Goal: Transaction & Acquisition: Purchase product/service

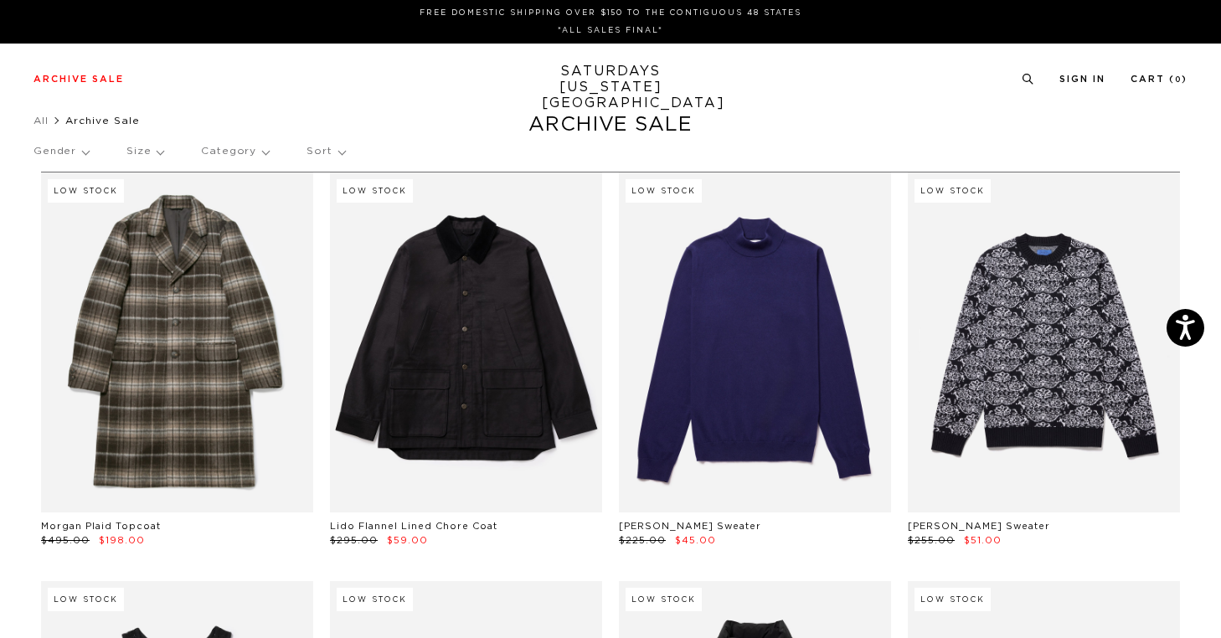
click at [78, 155] on p "Gender" at bounding box center [60, 151] width 55 height 39
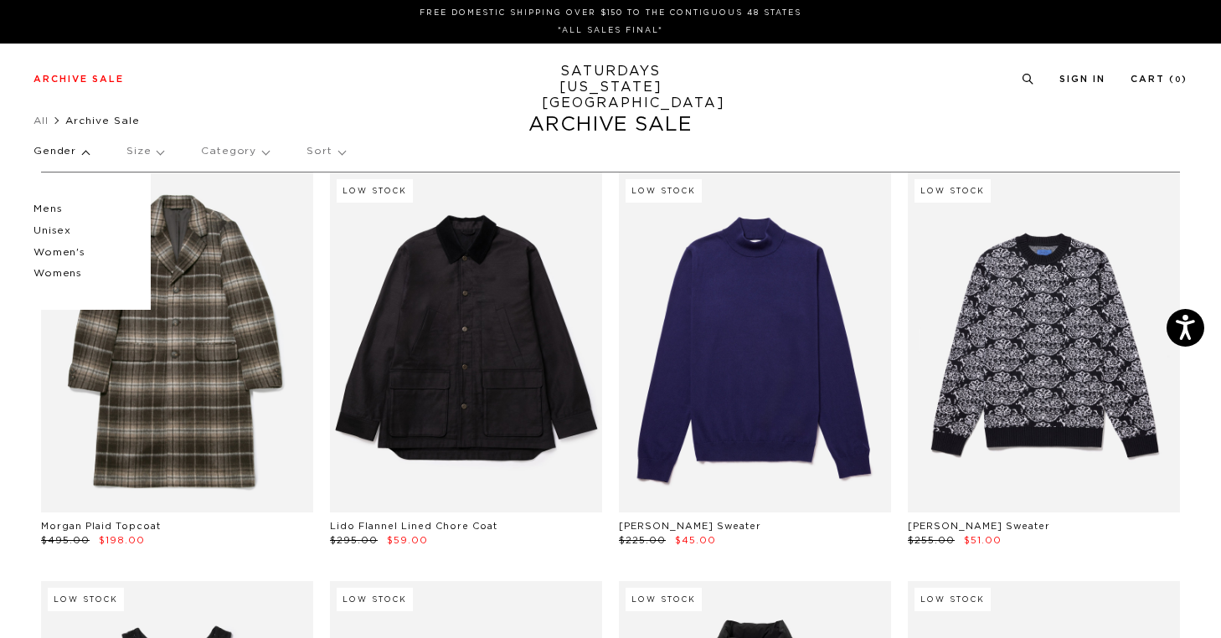
click at [71, 156] on p "Gender" at bounding box center [60, 151] width 55 height 39
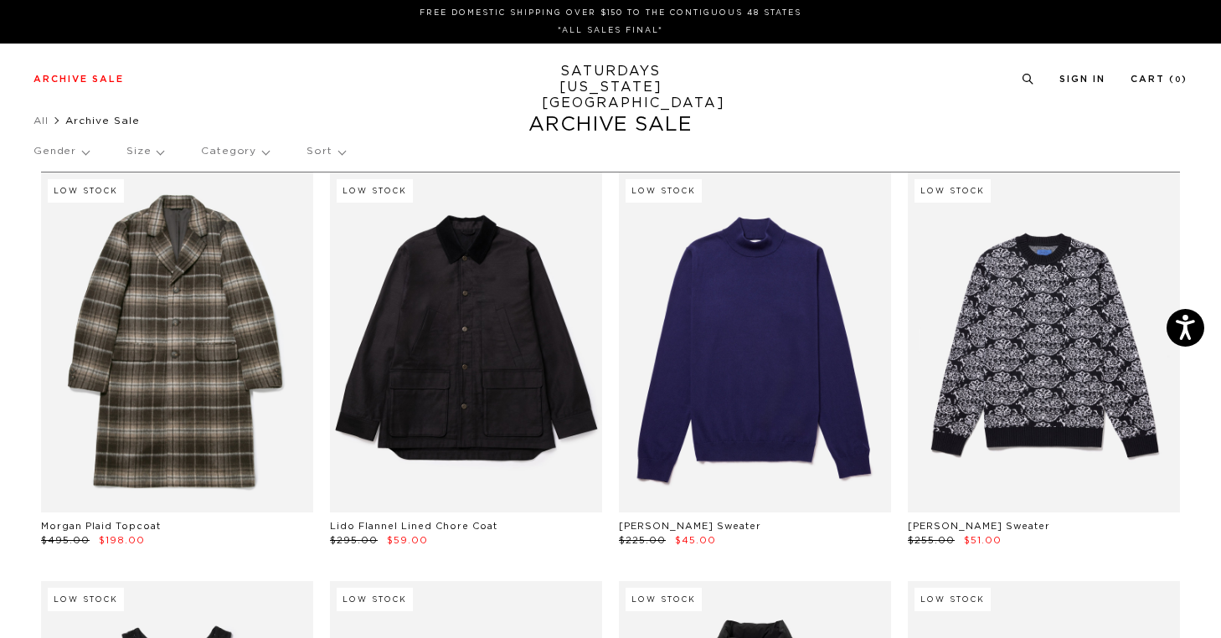
click at [326, 157] on p "Sort" at bounding box center [325, 151] width 38 height 39
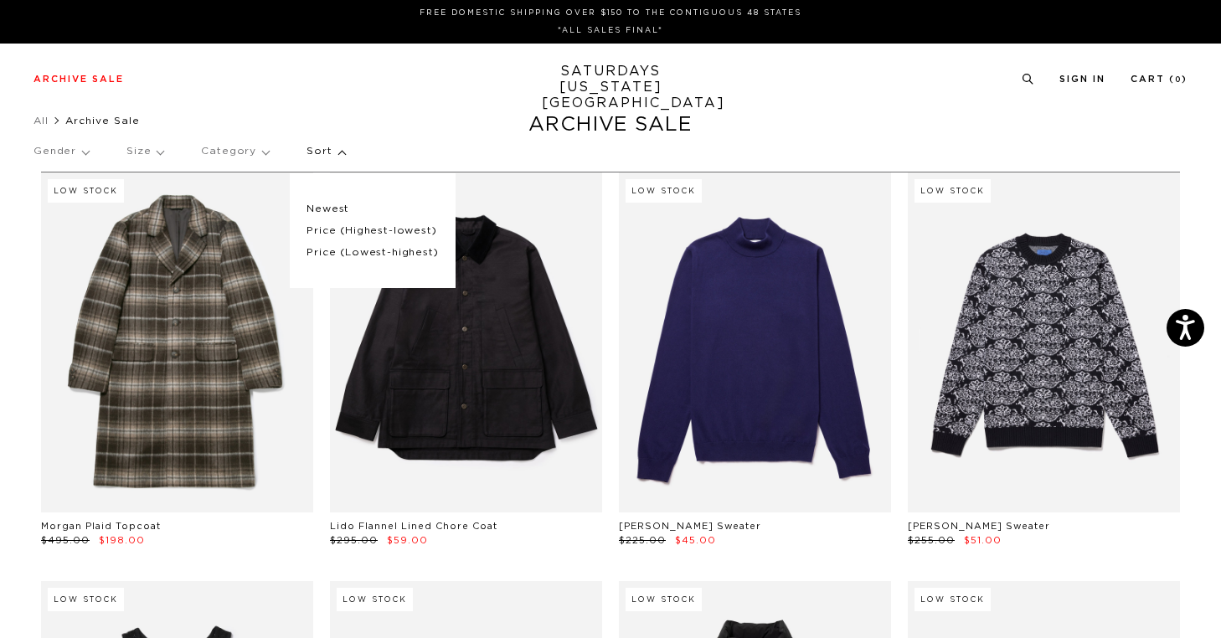
click at [324, 250] on p "Price (Lowest-highest)" at bounding box center [371, 253] width 131 height 22
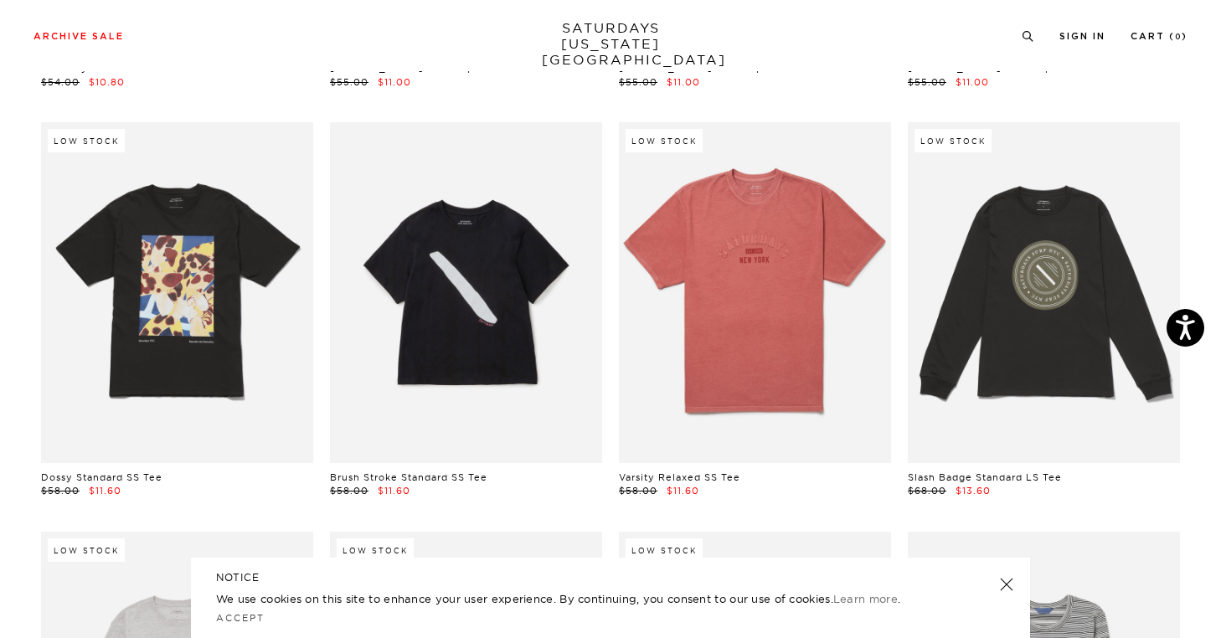
scroll to position [810, 0]
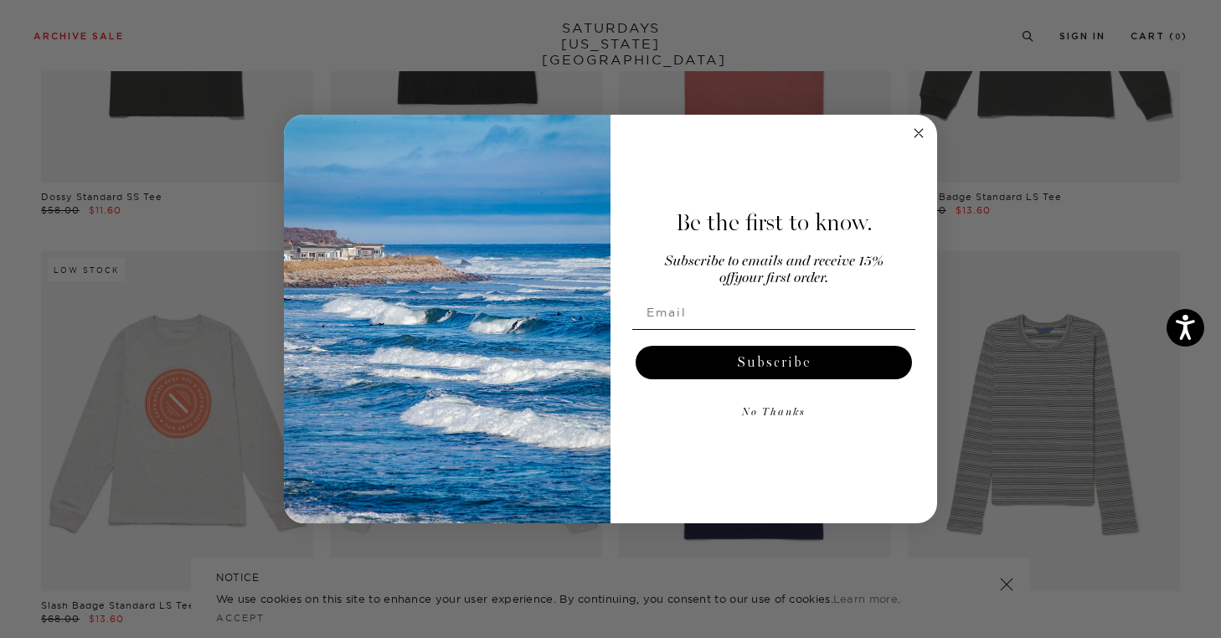
click at [912, 135] on circle "Close dialog" at bounding box center [918, 133] width 19 height 19
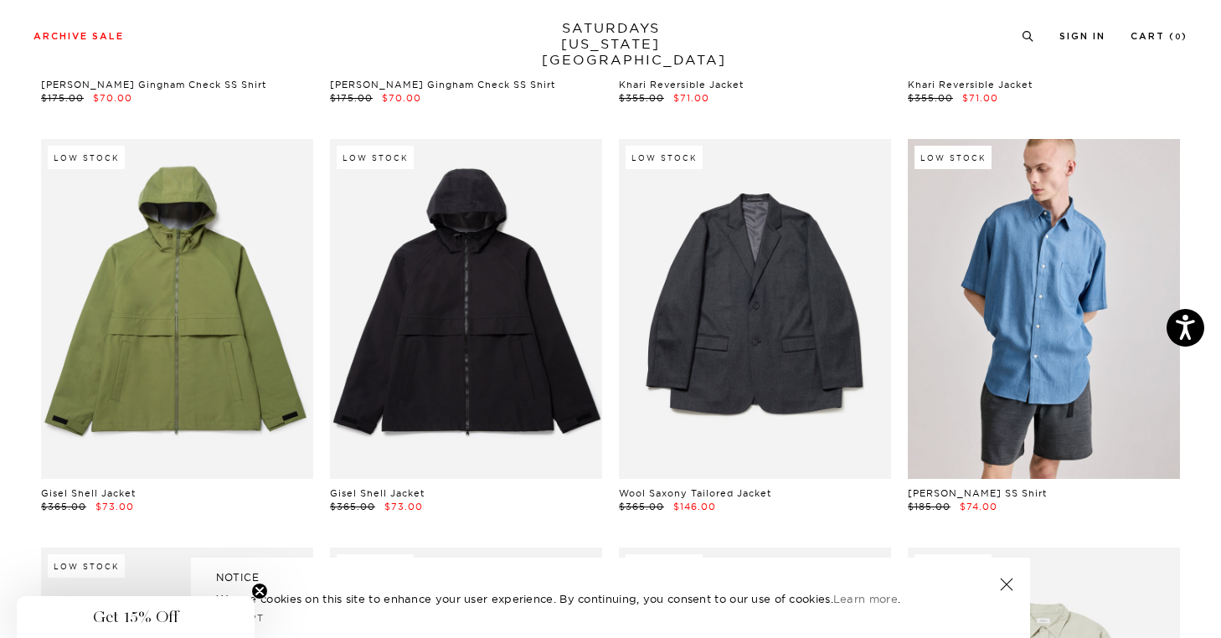
scroll to position [22208, 0]
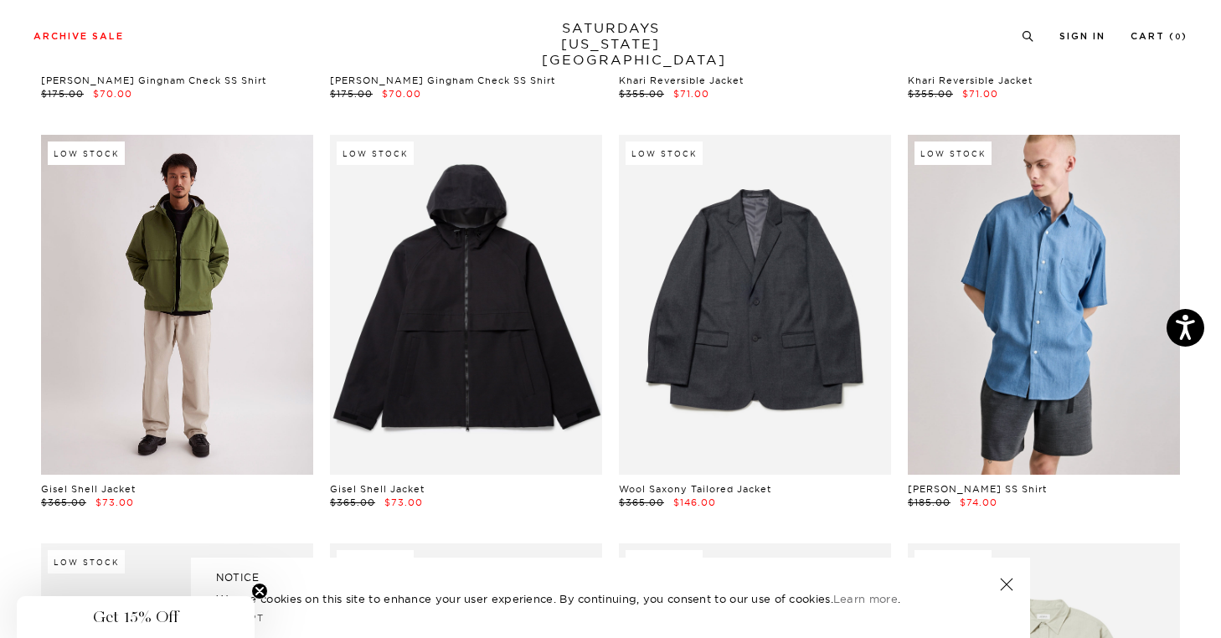
click at [232, 330] on link at bounding box center [177, 305] width 272 height 340
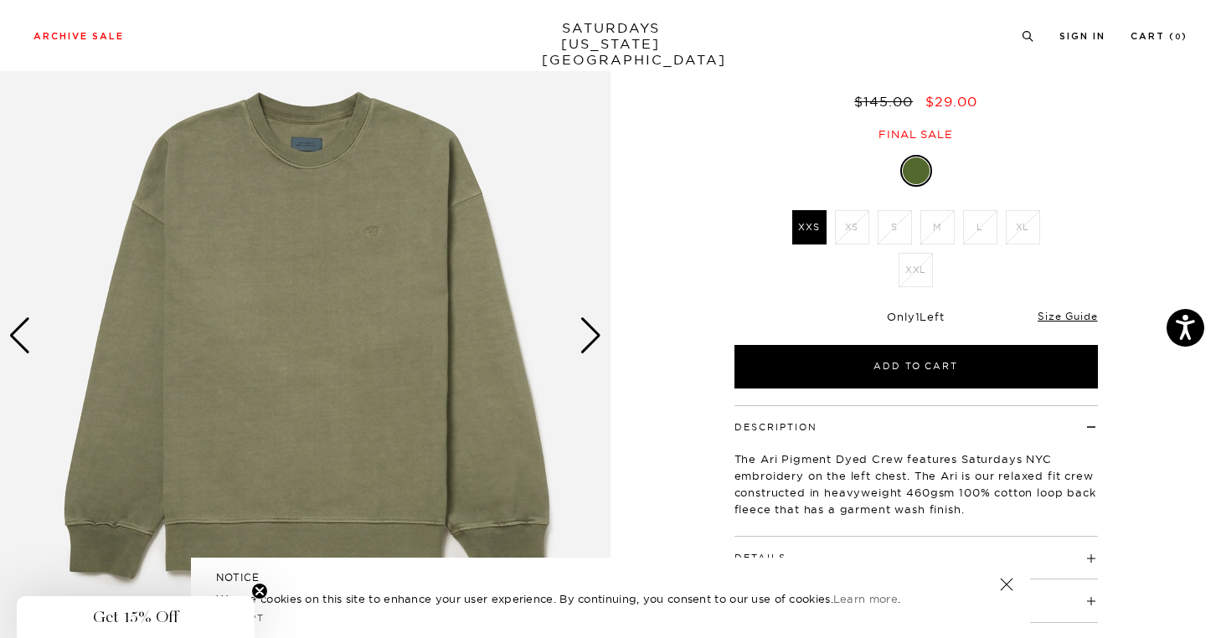
scroll to position [135, 0]
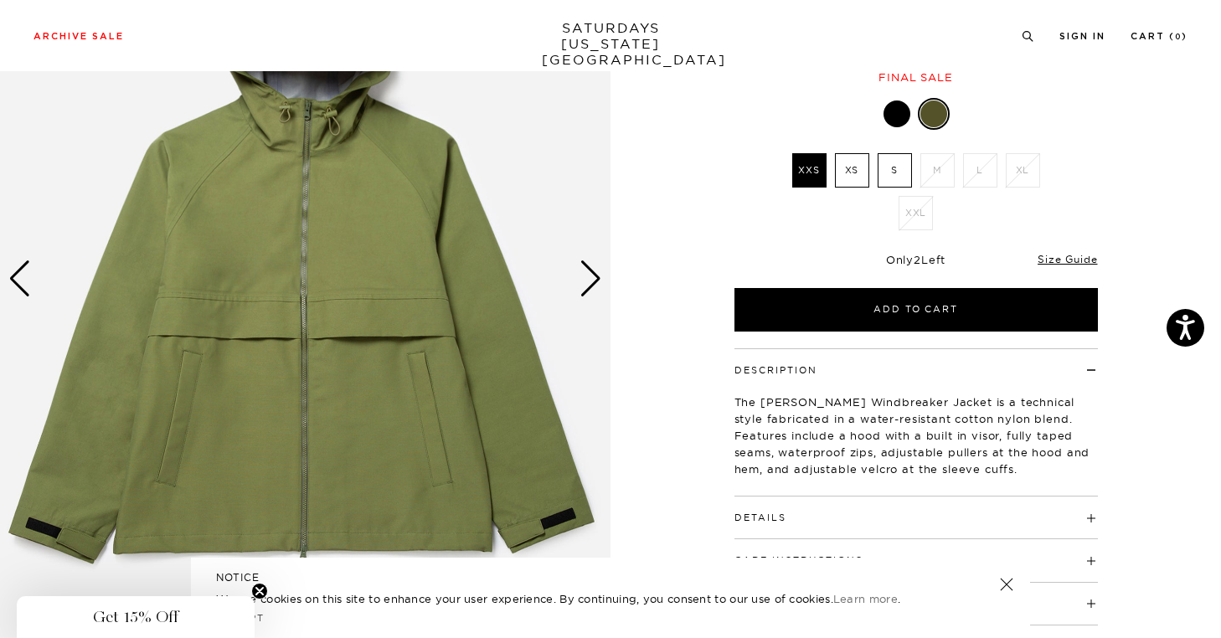
scroll to position [188, 0]
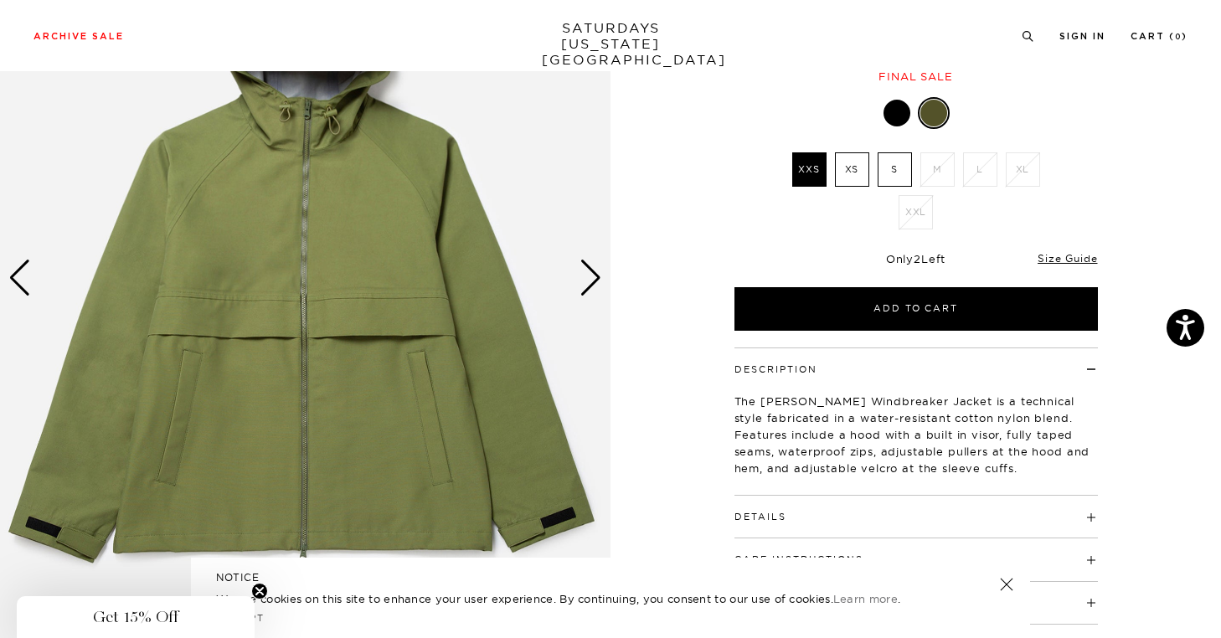
click at [591, 276] on div "Next slide" at bounding box center [590, 278] width 23 height 37
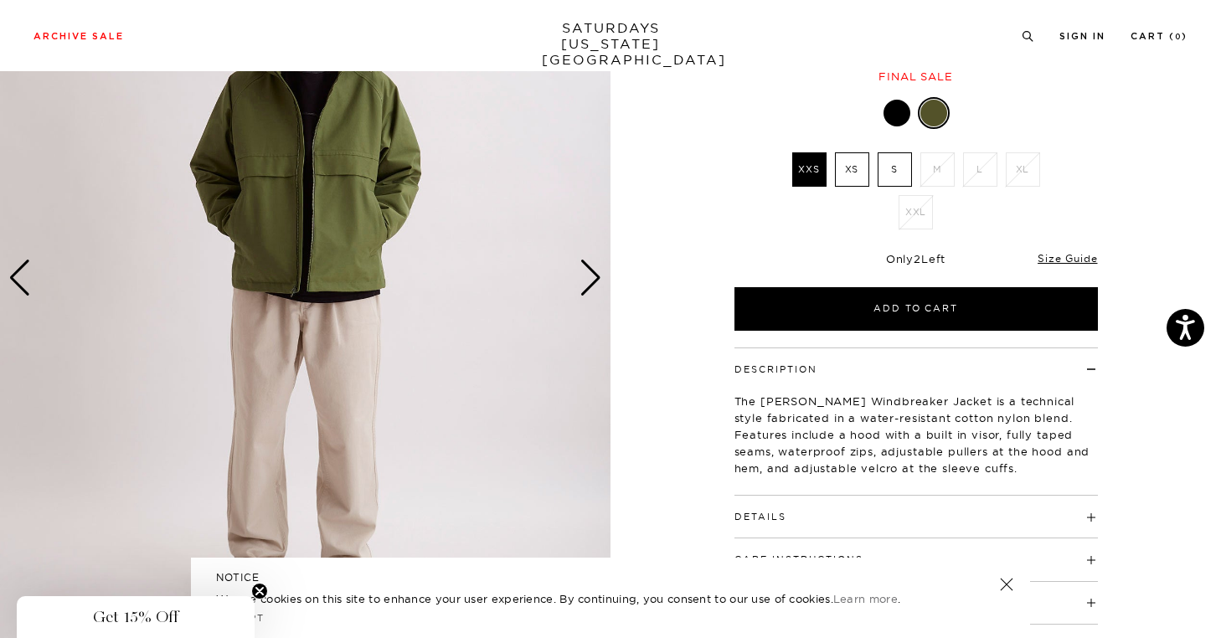
click at [1008, 586] on link at bounding box center [1005, 584] width 23 height 23
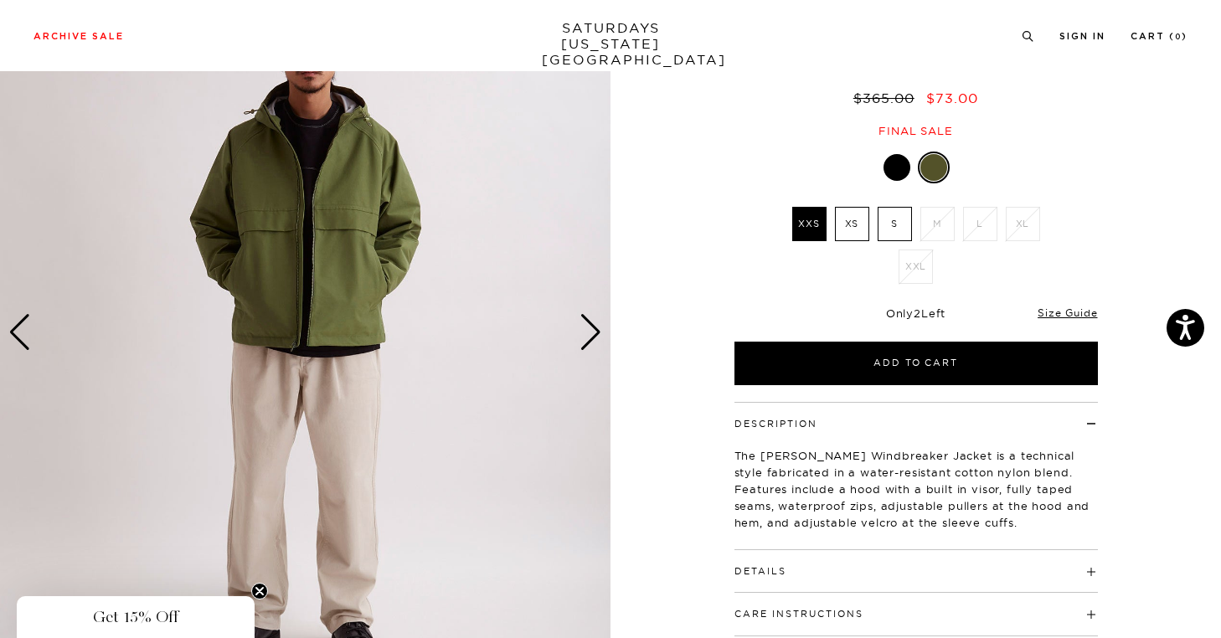
scroll to position [127, 0]
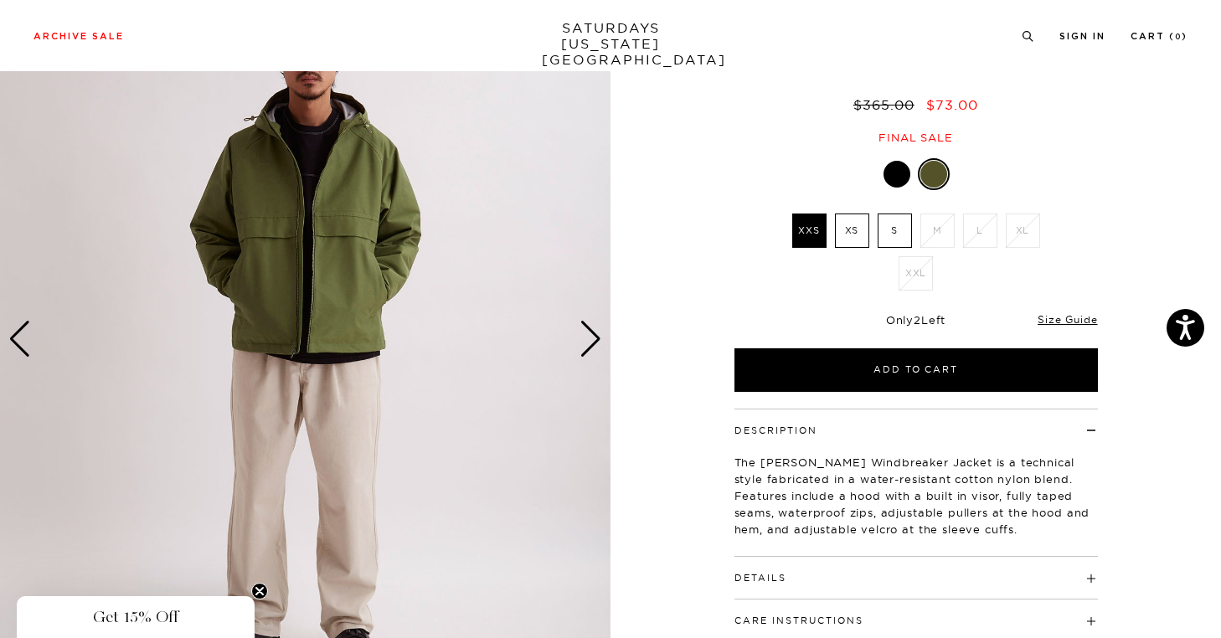
click at [592, 342] on div "Next slide" at bounding box center [590, 339] width 23 height 37
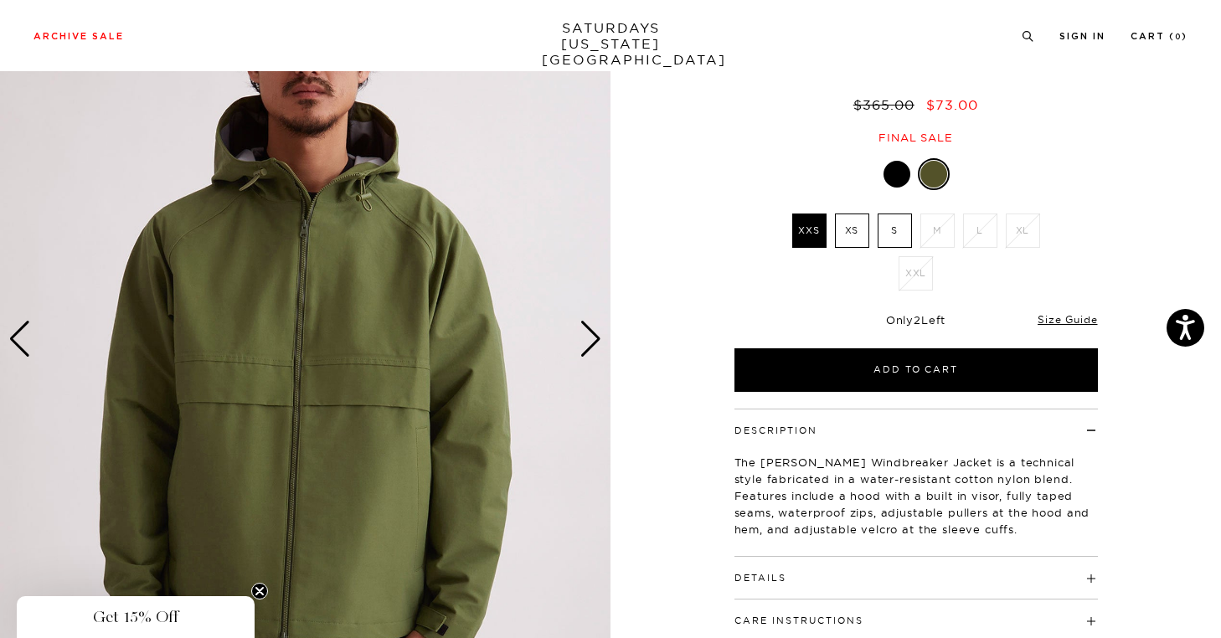
click at [592, 342] on div "Next slide" at bounding box center [590, 339] width 23 height 37
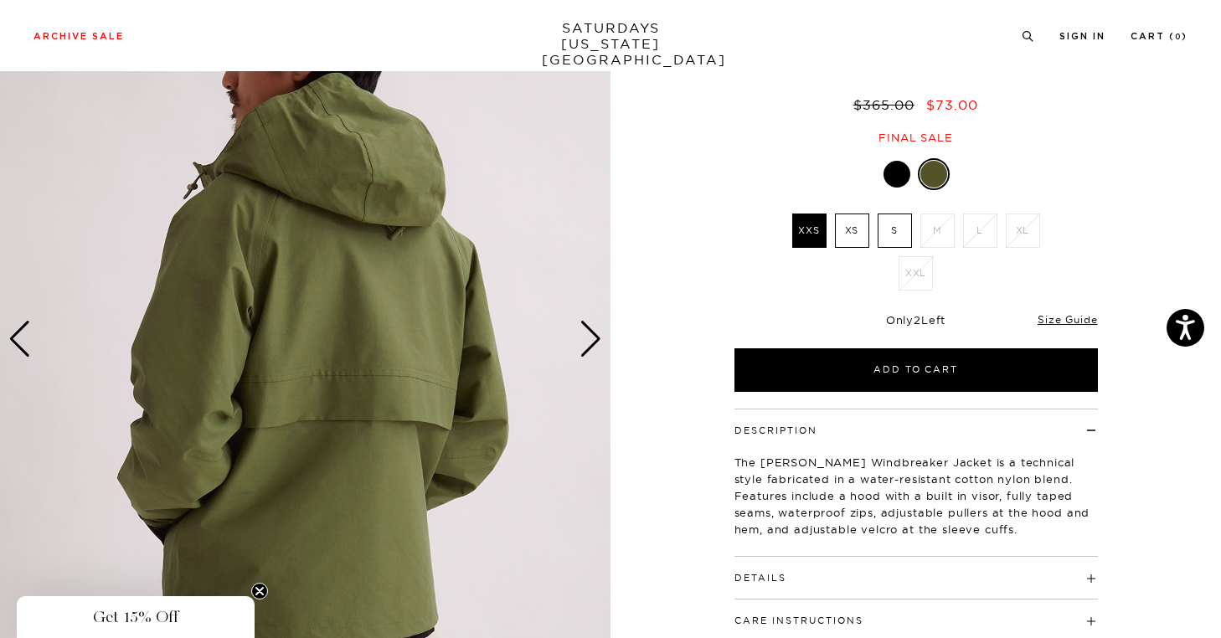
click at [592, 342] on div "Next slide" at bounding box center [590, 339] width 23 height 37
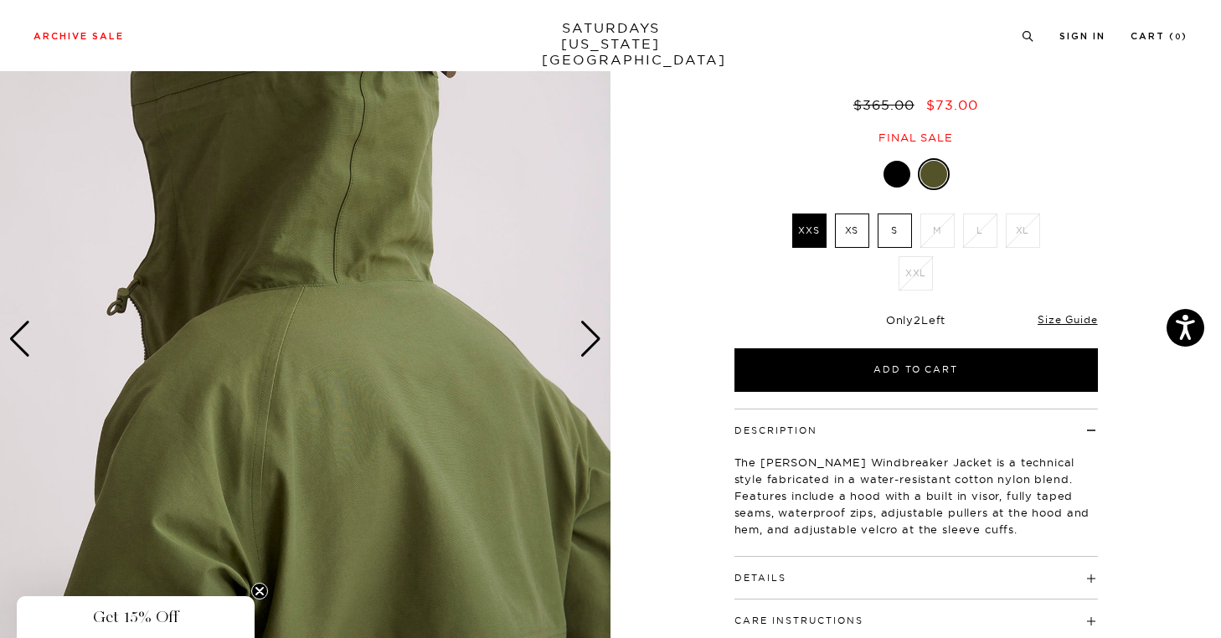
click at [592, 342] on div "Next slide" at bounding box center [590, 339] width 23 height 37
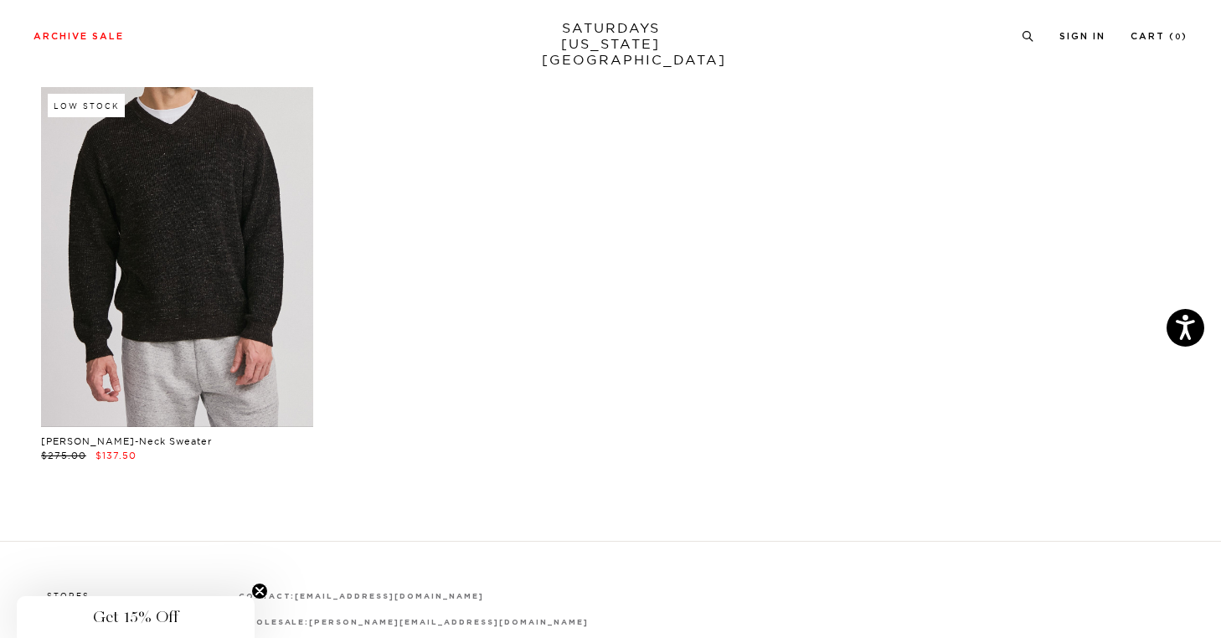
scroll to position [24304, 10]
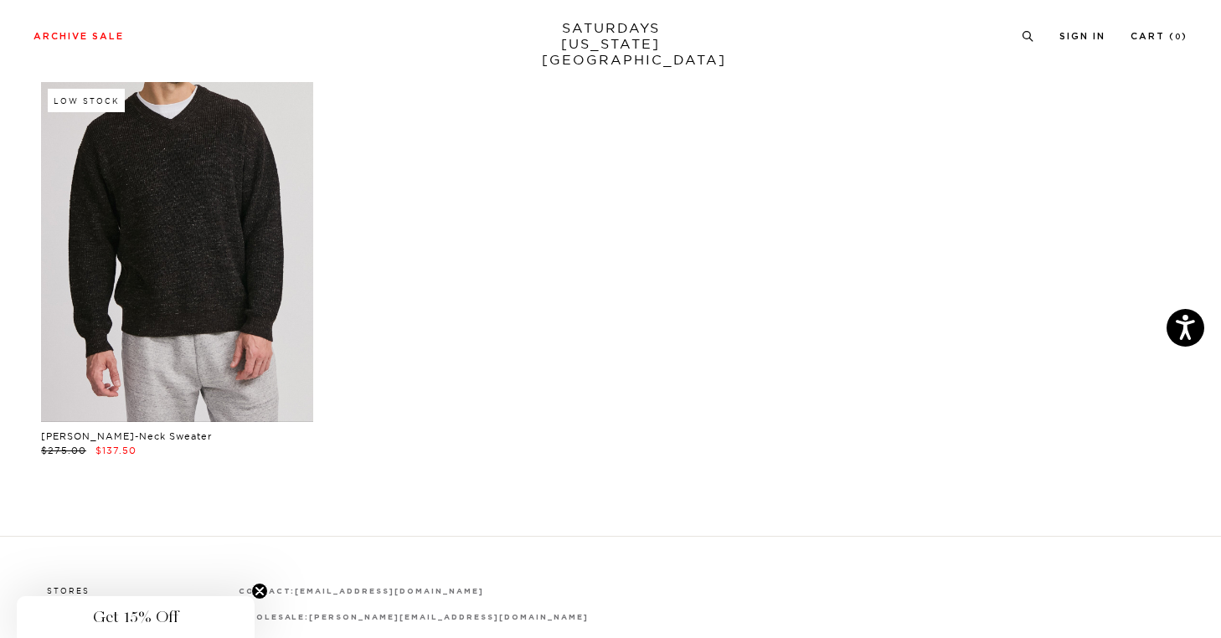
click at [193, 281] on link at bounding box center [177, 252] width 272 height 340
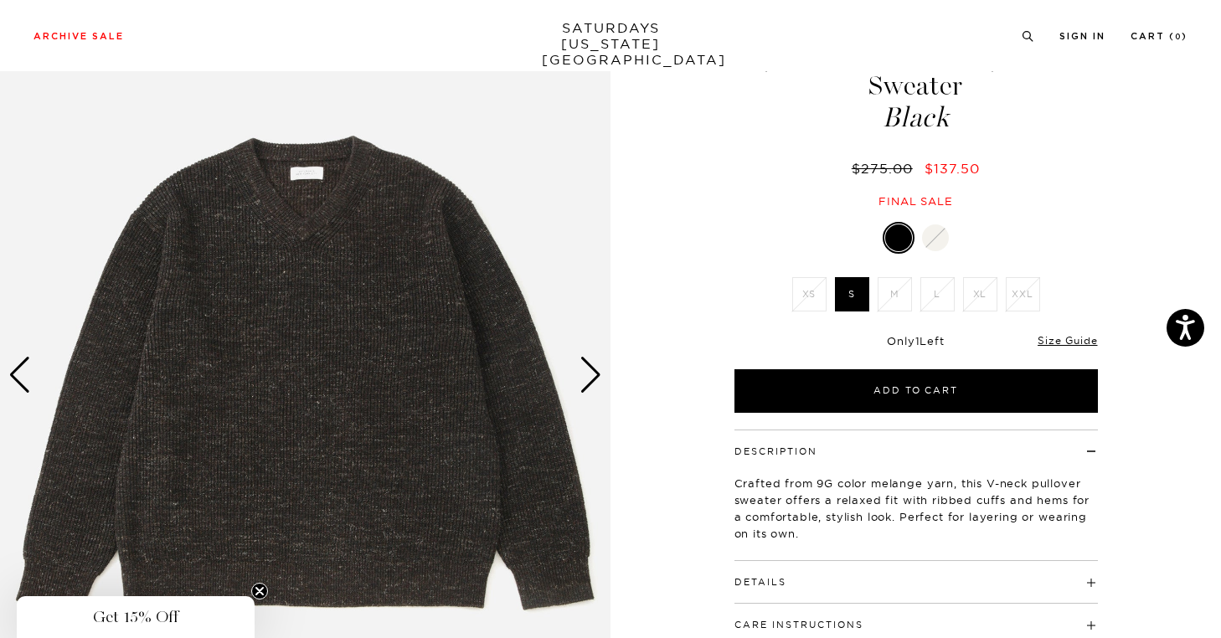
scroll to position [93, 0]
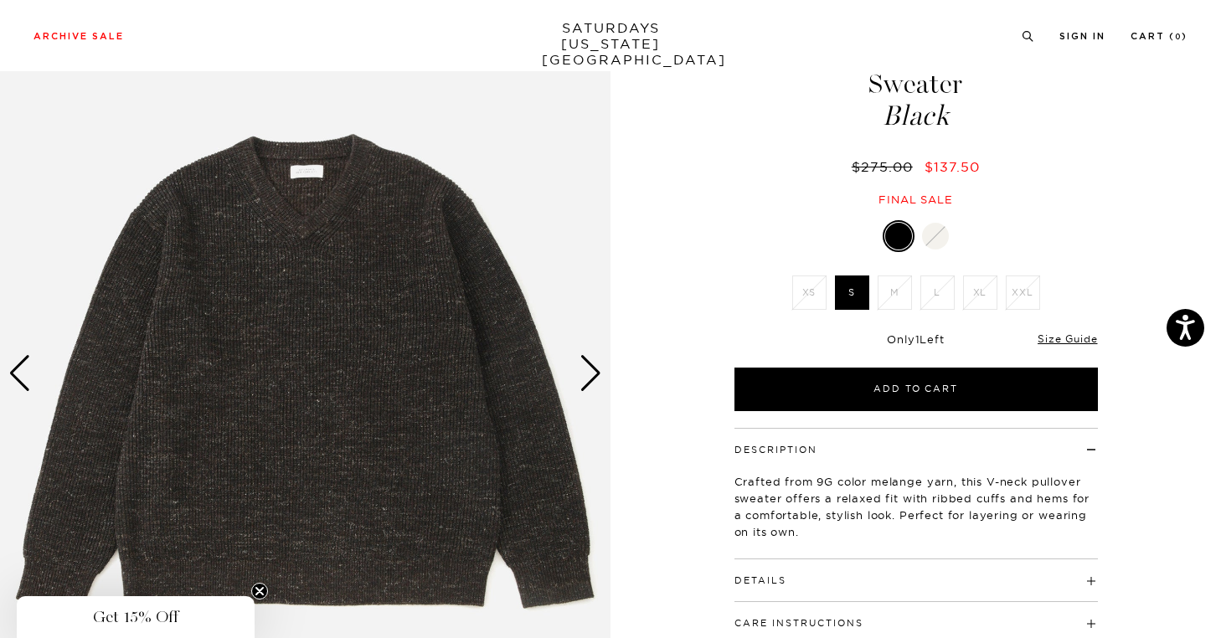
click at [597, 378] on div "Next slide" at bounding box center [590, 373] width 23 height 37
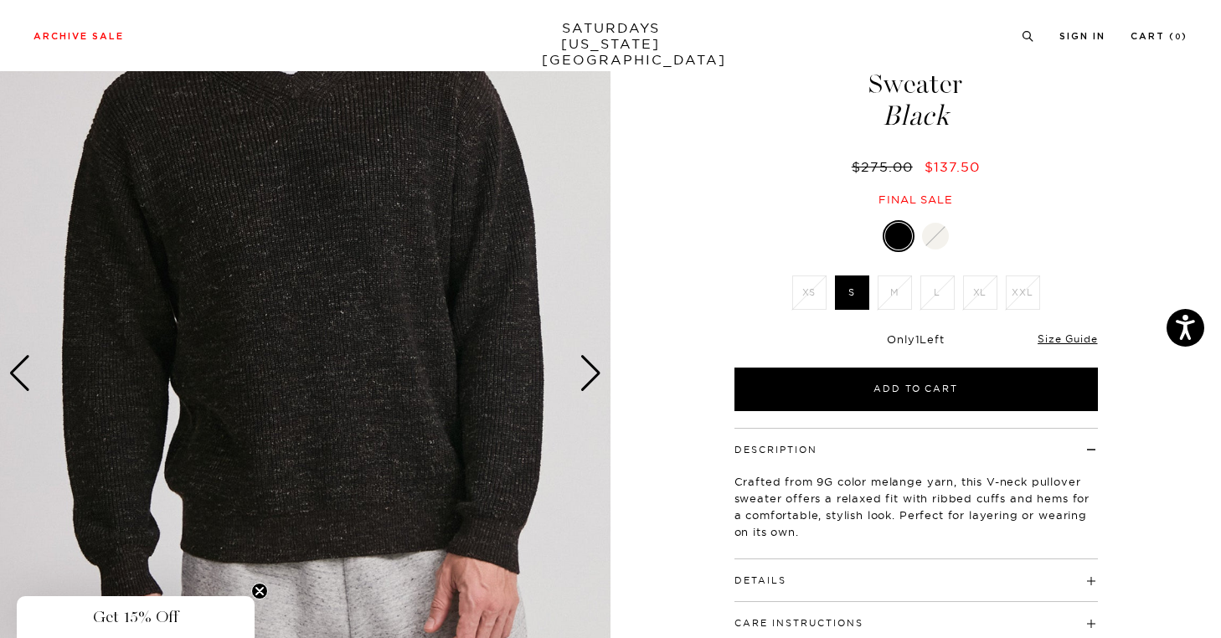
click at [597, 378] on div "Next slide" at bounding box center [590, 373] width 23 height 37
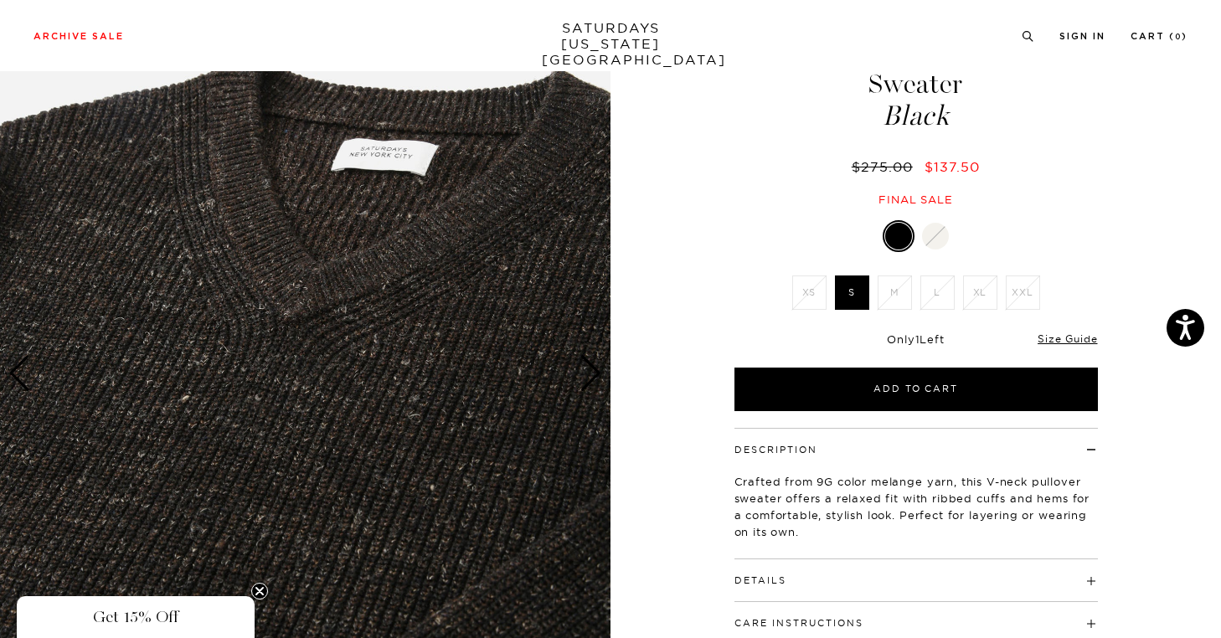
click at [597, 378] on div "Next slide" at bounding box center [590, 373] width 23 height 37
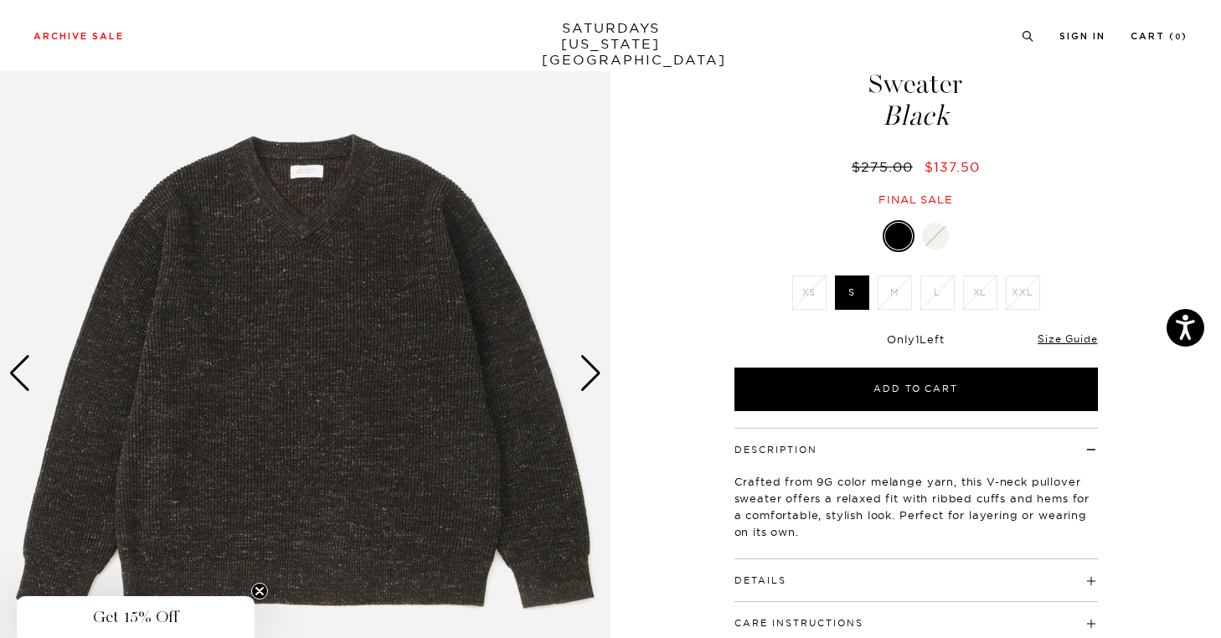
click at [597, 378] on div "Next slide" at bounding box center [590, 373] width 23 height 37
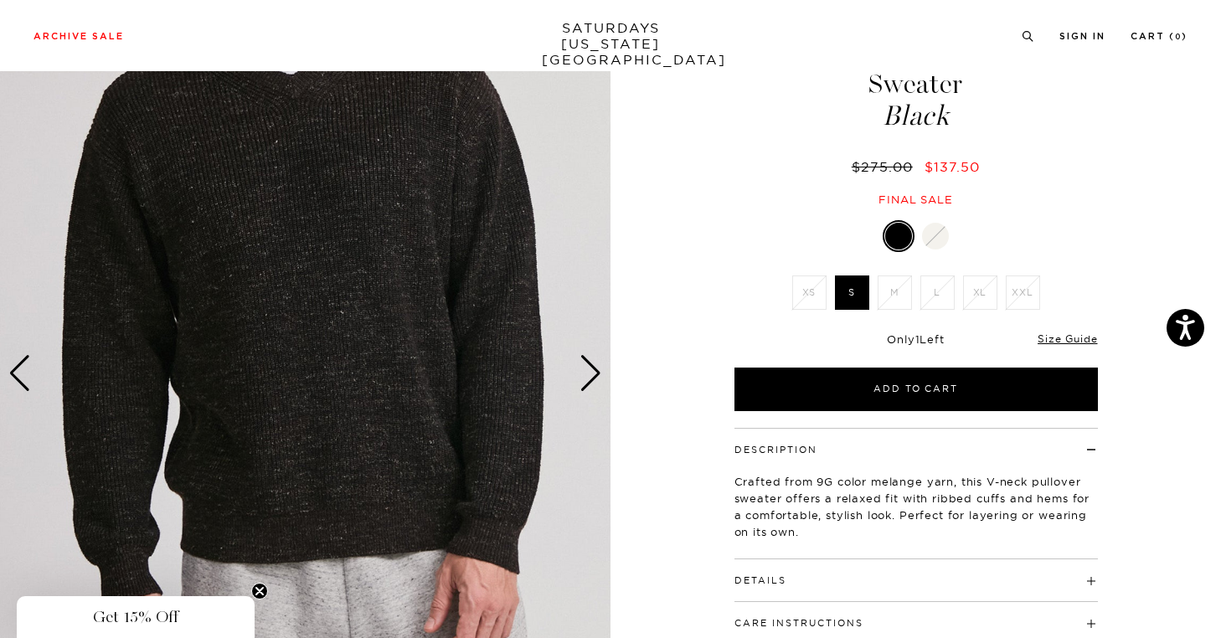
click at [597, 378] on div "Next slide" at bounding box center [590, 373] width 23 height 37
